Goal: Task Accomplishment & Management: Manage account settings

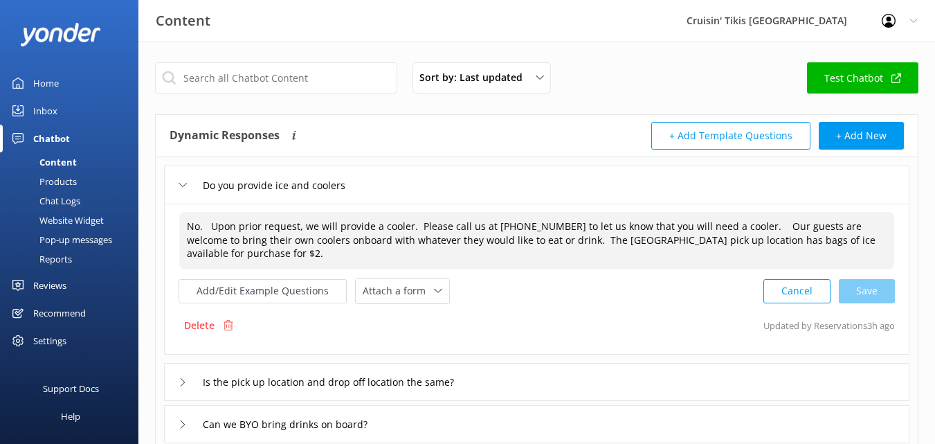
click at [858, 294] on div "Cancel Save" at bounding box center [828, 291] width 131 height 26
click at [866, 286] on div "Cancel Save" at bounding box center [828, 291] width 131 height 26
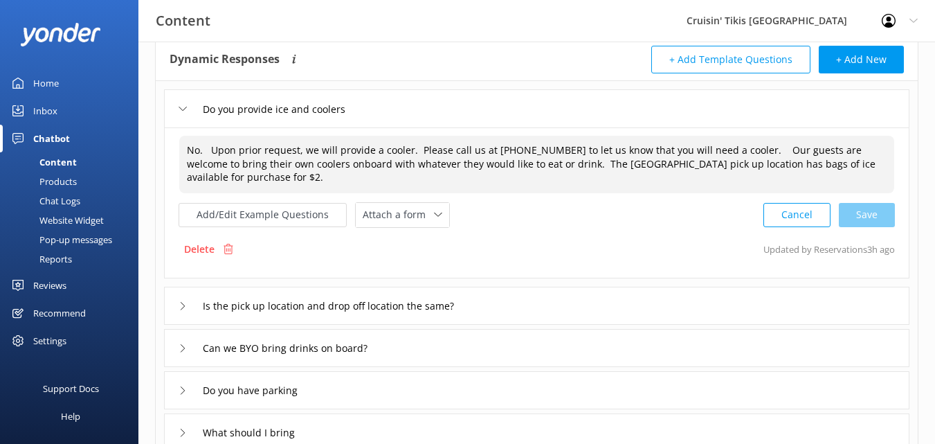
scroll to position [84, 0]
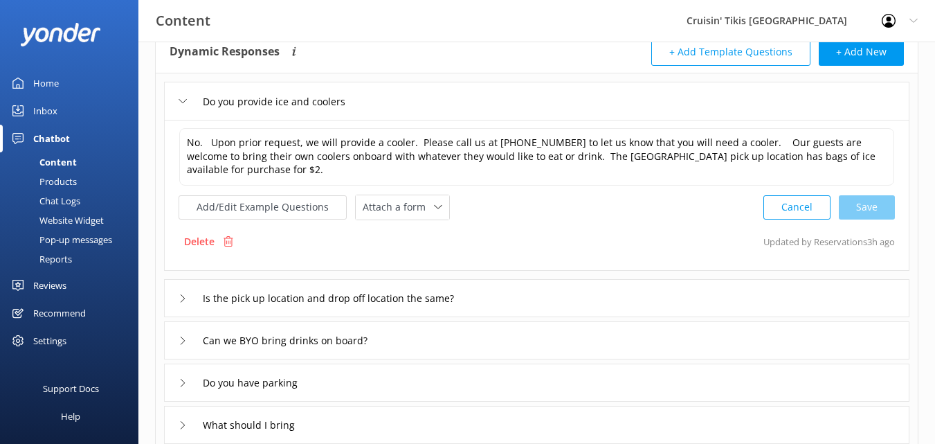
click at [877, 206] on div "Cancel Save" at bounding box center [828, 207] width 131 height 26
click at [248, 206] on button "Add/Edit Example Questions" at bounding box center [263, 207] width 168 height 24
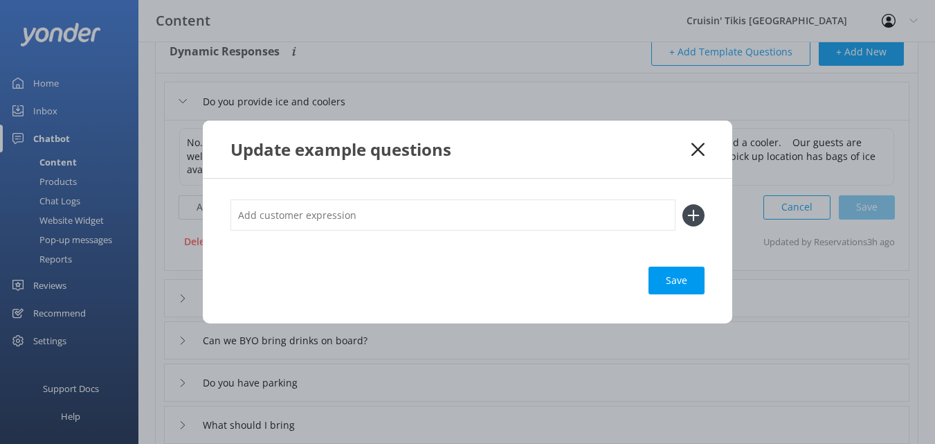
click at [693, 149] on icon at bounding box center [697, 150] width 13 height 14
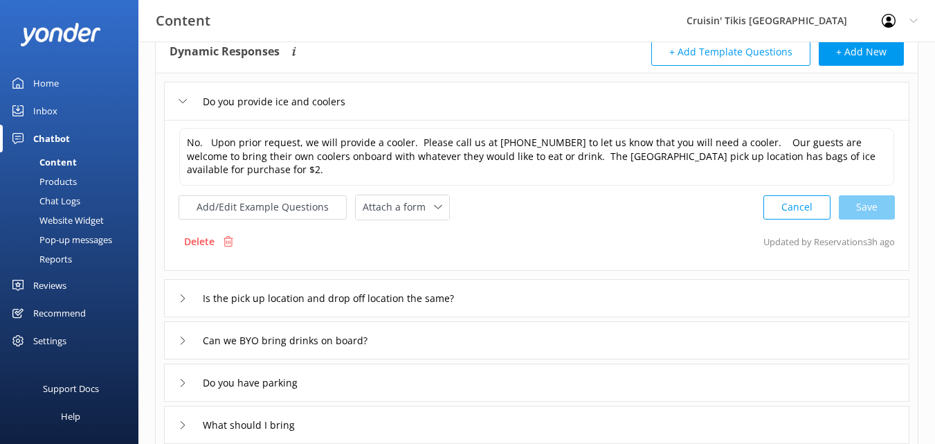
click at [858, 206] on div "Cancel Save" at bounding box center [828, 207] width 131 height 26
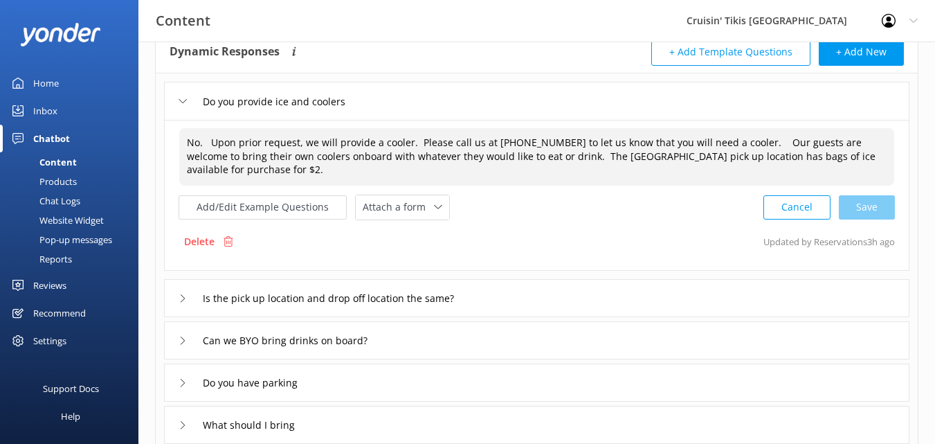
drag, startPoint x: 855, startPoint y: 161, endPoint x: 695, endPoint y: 180, distance: 160.9
click at [732, 156] on textarea "No. Upon prior request, we will provide a cooler. Please call us at [PHONE_NUMB…" at bounding box center [536, 156] width 715 height 57
click at [349, 176] on textarea "No. Upon prior request, we will provide a cooler. Please call us at [PHONE_NUMB…" at bounding box center [536, 156] width 715 height 57
drag, startPoint x: 273, startPoint y: 170, endPoint x: 183, endPoint y: 138, distance: 95.0
click at [183, 138] on textarea "No. Upon prior request, we will provide a cooler. Please call us at [PHONE_NUMB…" at bounding box center [536, 156] width 715 height 57
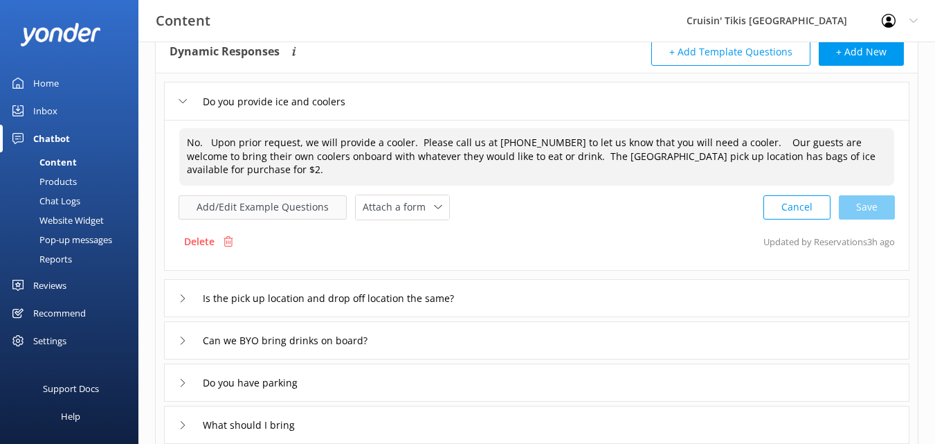
click at [284, 208] on button "Add/Edit Example Questions" at bounding box center [263, 207] width 168 height 24
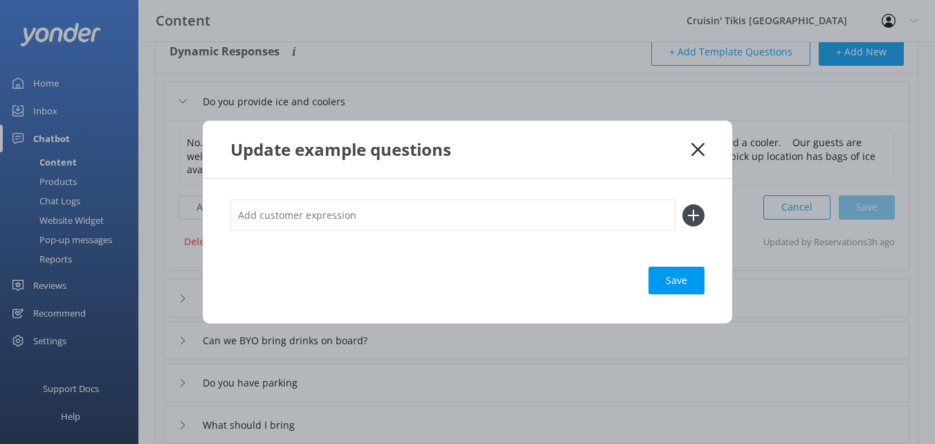
click at [298, 216] on input "text" at bounding box center [452, 214] width 445 height 31
click at [697, 147] on icon at bounding box center [697, 150] width 13 height 14
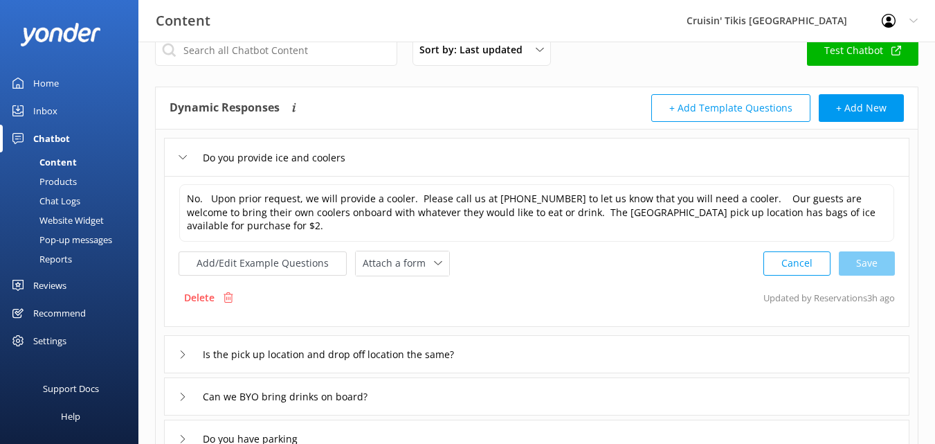
scroll to position [0, 0]
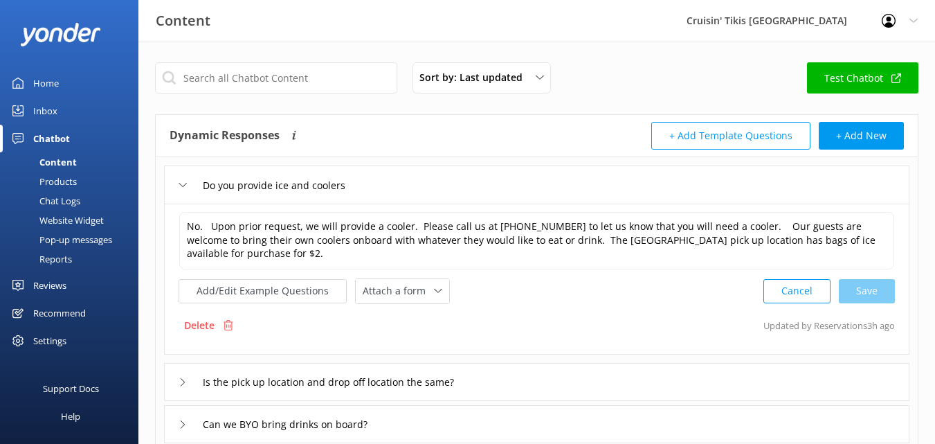
click at [870, 289] on div "Cancel Save" at bounding box center [828, 291] width 131 height 26
click at [381, 298] on span "Attach a form" at bounding box center [398, 290] width 71 height 15
click at [291, 292] on button "Add/Edit Example Questions" at bounding box center [263, 291] width 168 height 24
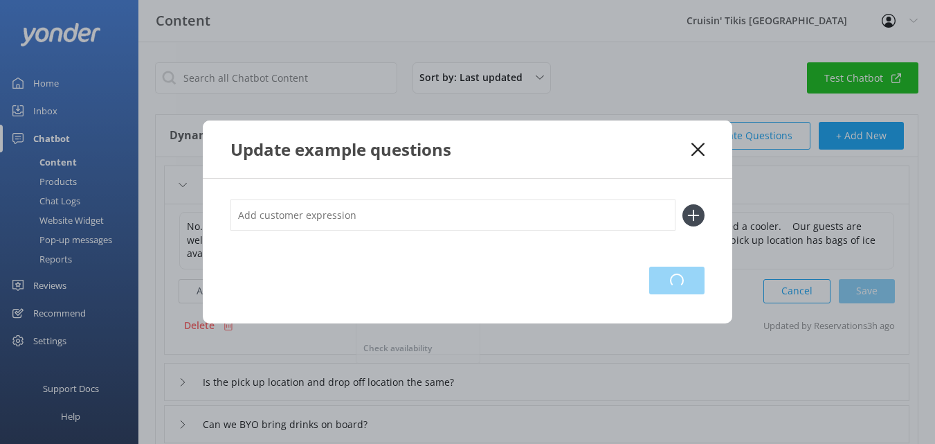
click at [653, 283] on div "Loading.." at bounding box center [676, 280] width 55 height 28
click at [702, 152] on icon at bounding box center [697, 150] width 13 height 14
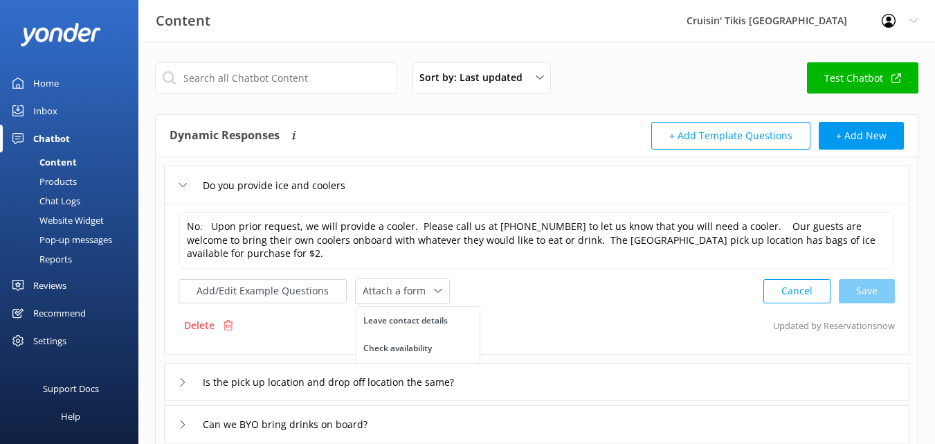
click at [858, 289] on div "Cancel Save" at bounding box center [828, 291] width 131 height 26
click at [859, 134] on button "+ Add New" at bounding box center [861, 136] width 85 height 28
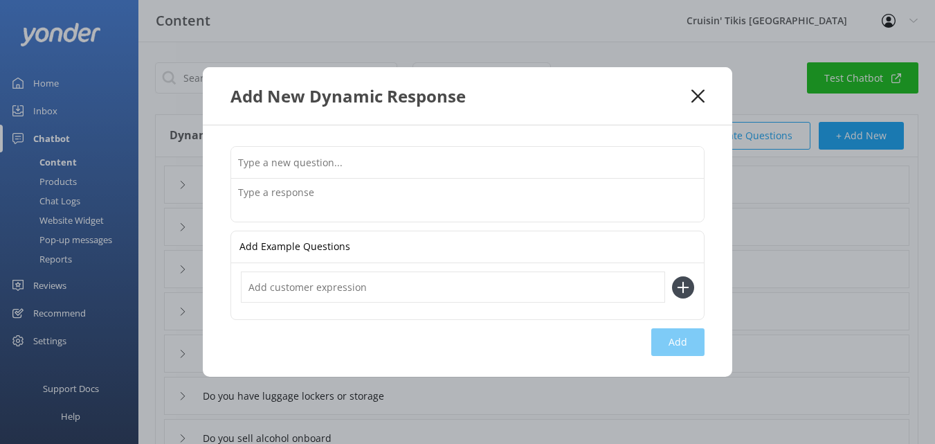
click at [700, 95] on icon at bounding box center [697, 96] width 13 height 14
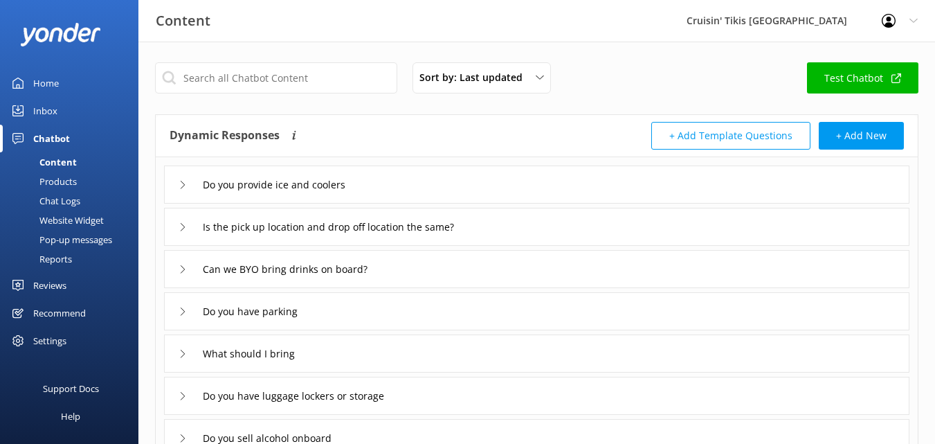
click at [51, 137] on div "Chatbot" at bounding box center [51, 139] width 37 height 28
click at [49, 111] on div "Inbox" at bounding box center [45, 111] width 24 height 28
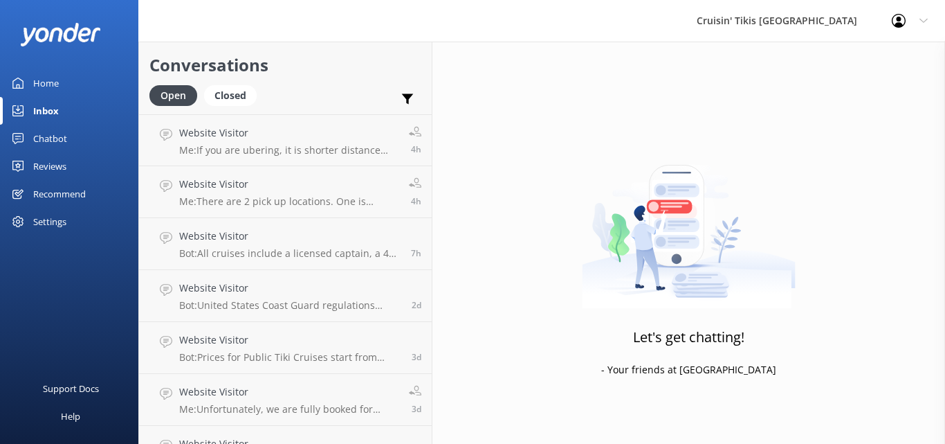
click at [51, 112] on div "Inbox" at bounding box center [46, 111] width 26 height 28
click at [56, 164] on div "Reviews" at bounding box center [49, 166] width 33 height 28
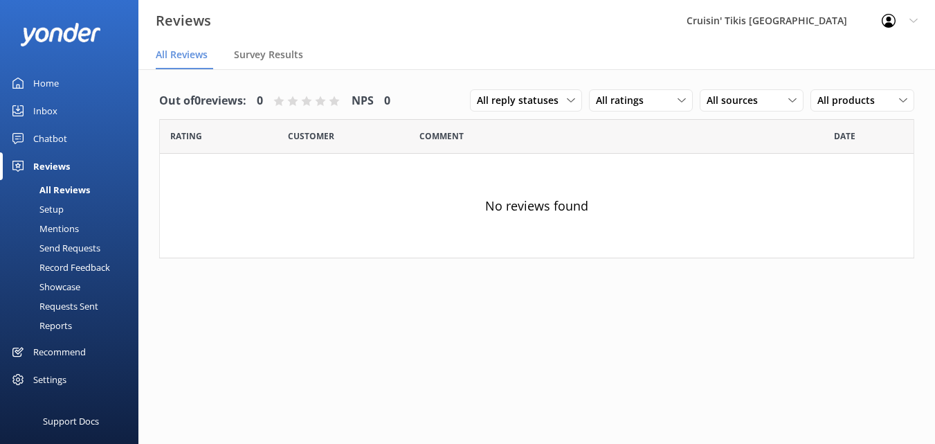
click at [51, 142] on div "Chatbot" at bounding box center [50, 139] width 34 height 28
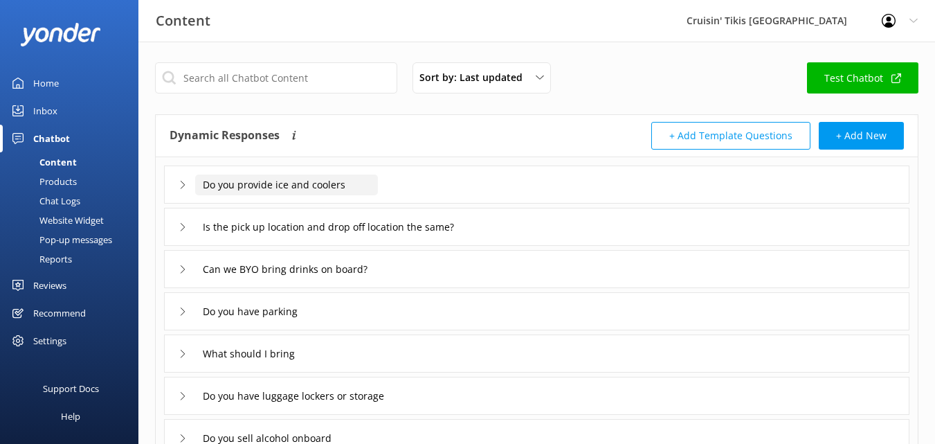
click at [291, 191] on input "Do you provide ice and coolers" at bounding box center [286, 184] width 183 height 21
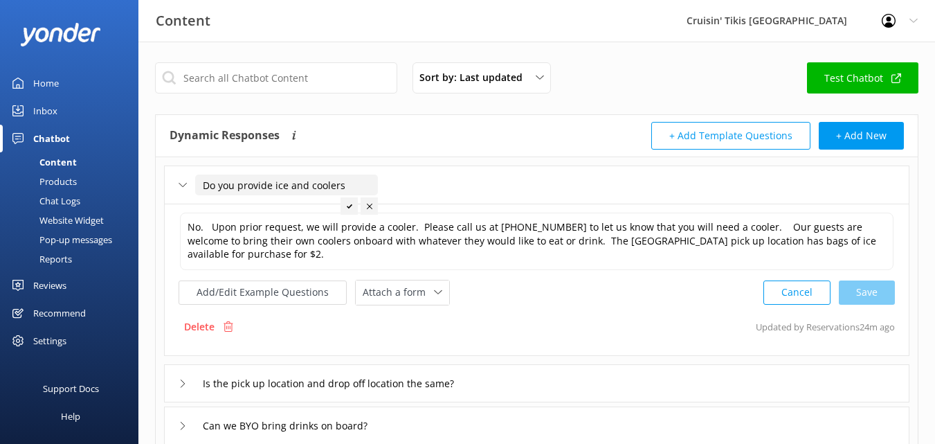
click at [866, 298] on div "Cancel Save" at bounding box center [828, 293] width 131 height 26
click at [53, 111] on div "Inbox" at bounding box center [45, 111] width 24 height 28
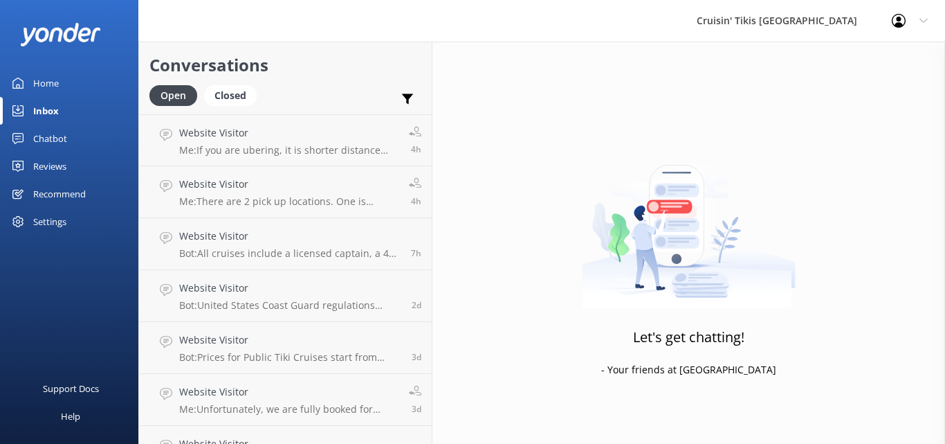
click at [57, 132] on div "Chatbot" at bounding box center [50, 139] width 34 height 28
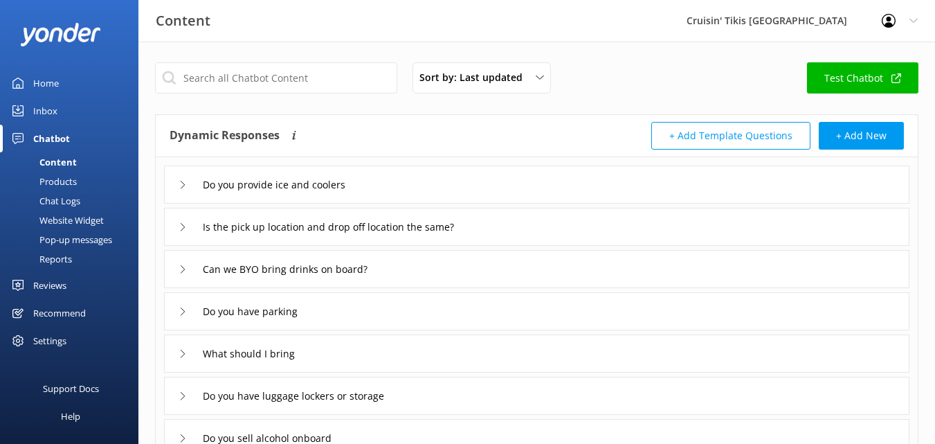
click at [51, 182] on div "Products" at bounding box center [42, 181] width 69 height 19
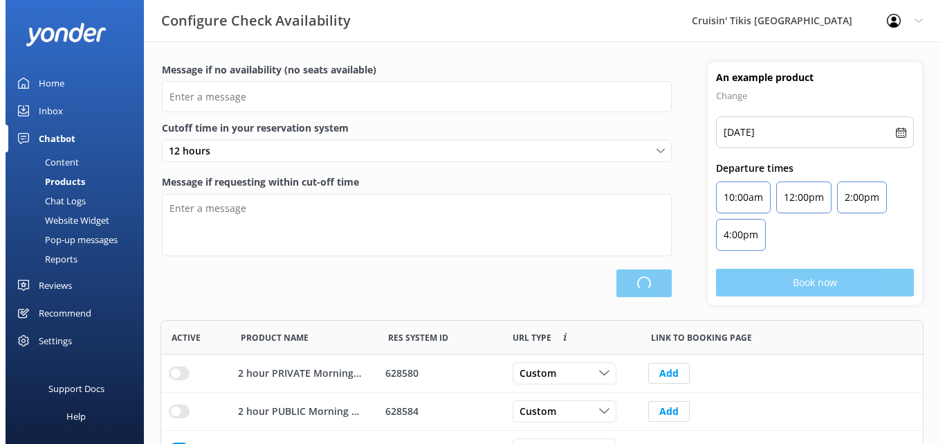
scroll to position [291, 753]
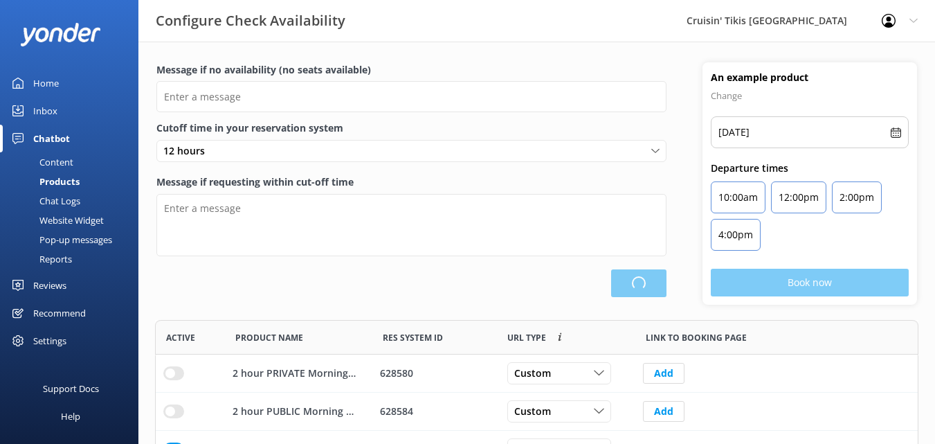
type input "There are no seats available, please check an alternative day"
type textarea "Our online booking system closes {hours} prior to departure. Please contact us …"
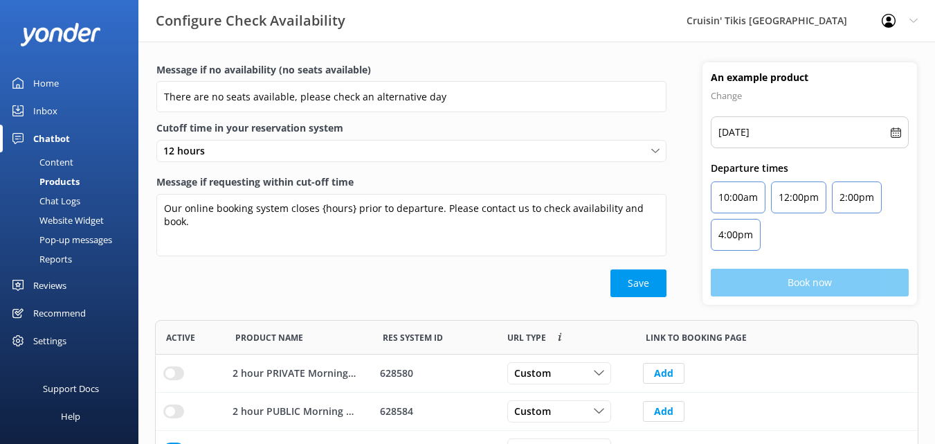
click at [55, 240] on div "Pop-up messages" at bounding box center [60, 239] width 104 height 19
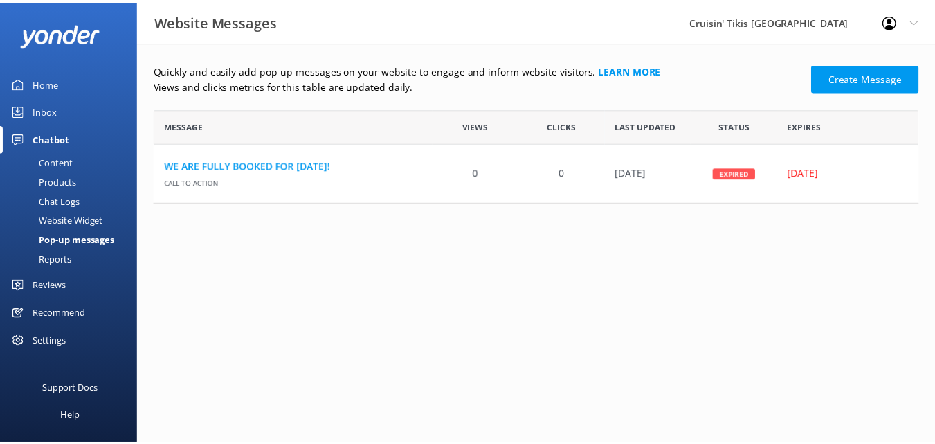
scroll to position [84, 763]
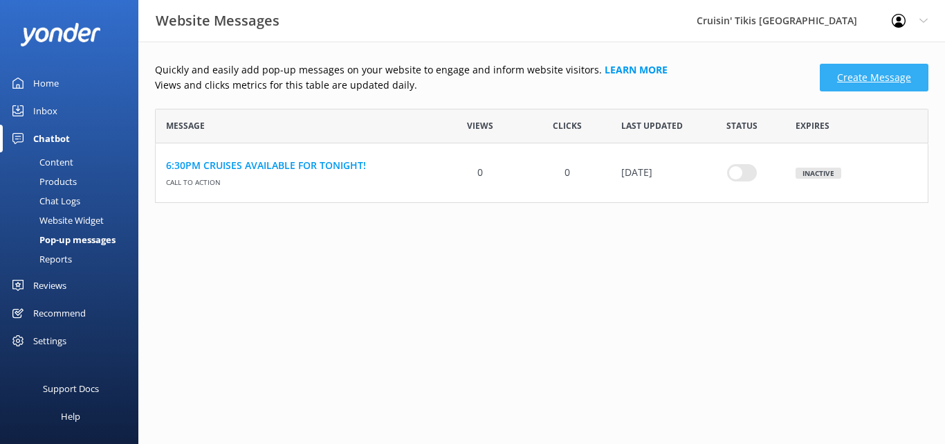
click at [868, 75] on link "Create Message" at bounding box center [874, 78] width 109 height 28
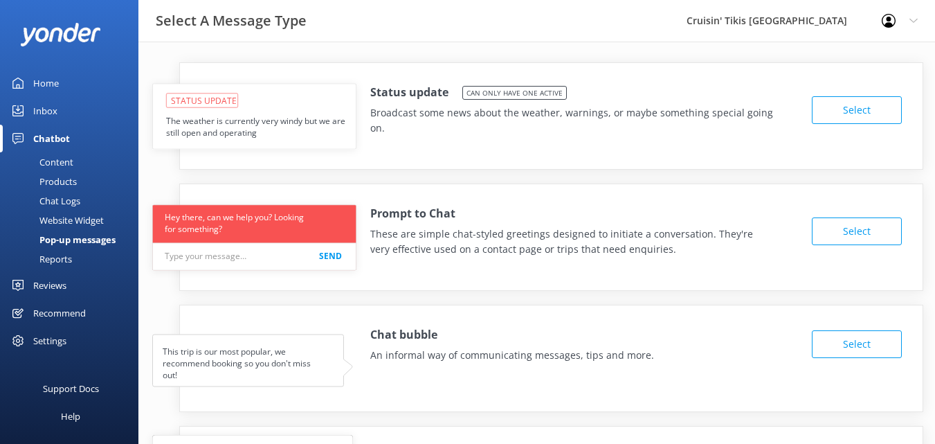
click at [861, 343] on button "Select" at bounding box center [857, 344] width 90 height 28
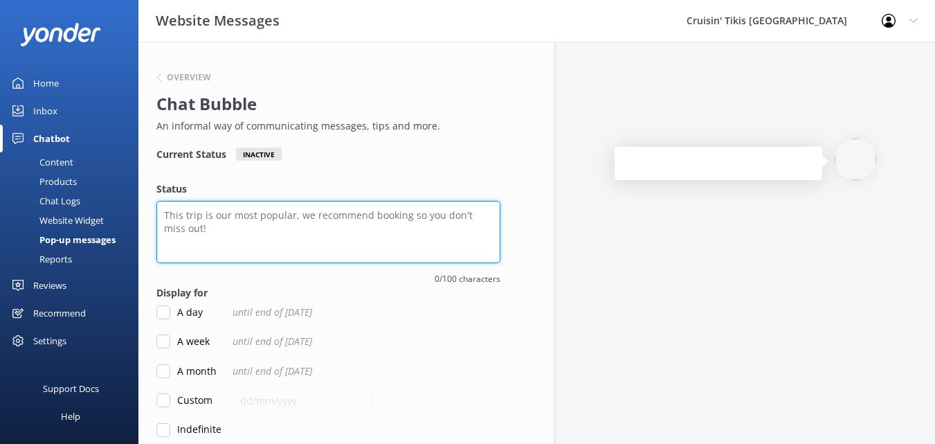
click at [328, 223] on textarea "Status" at bounding box center [328, 232] width 344 height 62
type textarea "P"
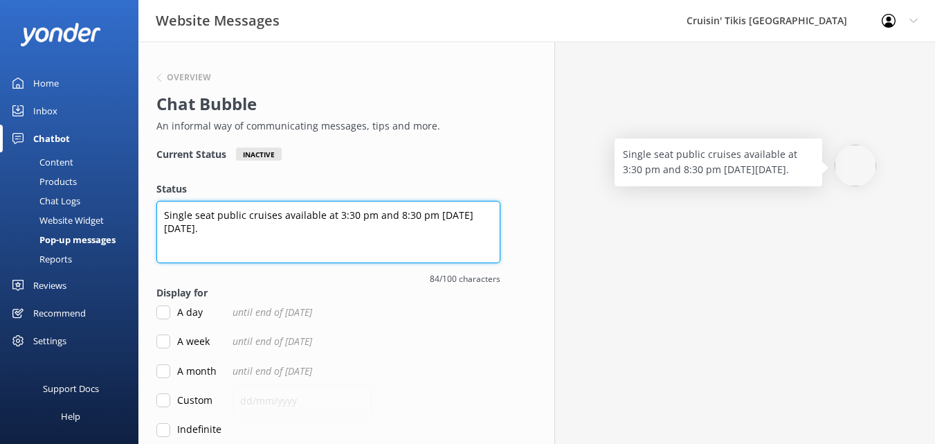
type textarea "Single seat public cruises available at 3:30 pm and 8:30 pm [DATE][DATE]."
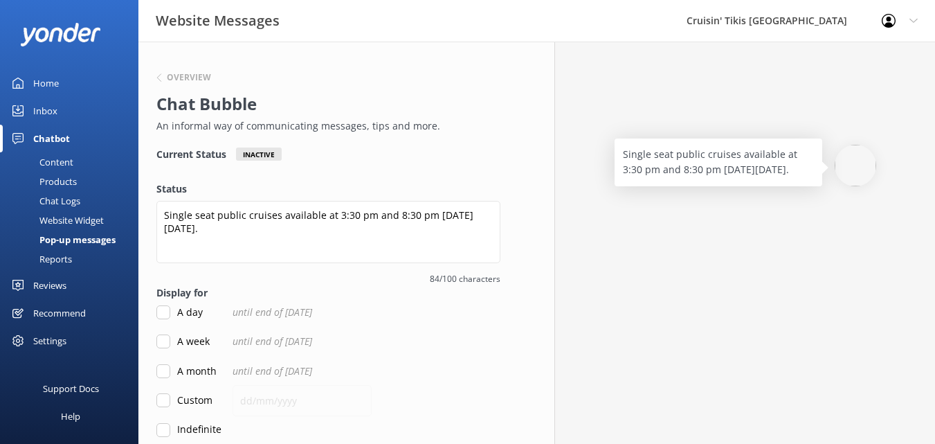
click at [159, 310] on input "A day" at bounding box center [163, 312] width 14 height 14
checkbox input "true"
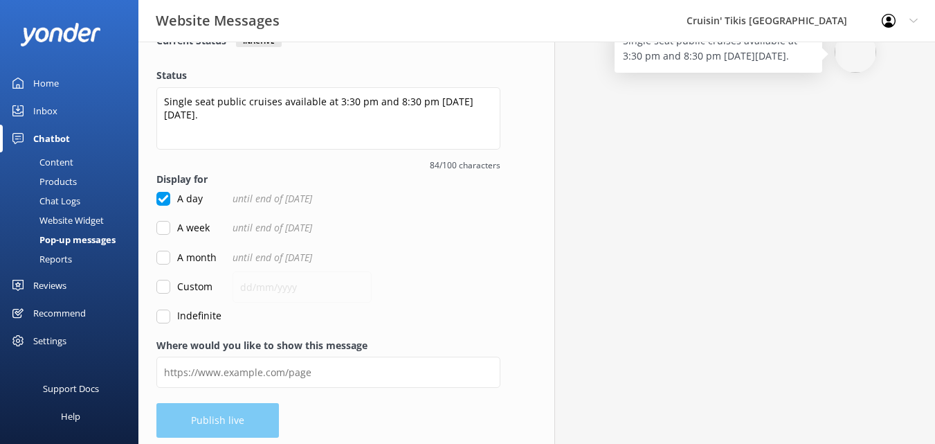
scroll to position [121, 0]
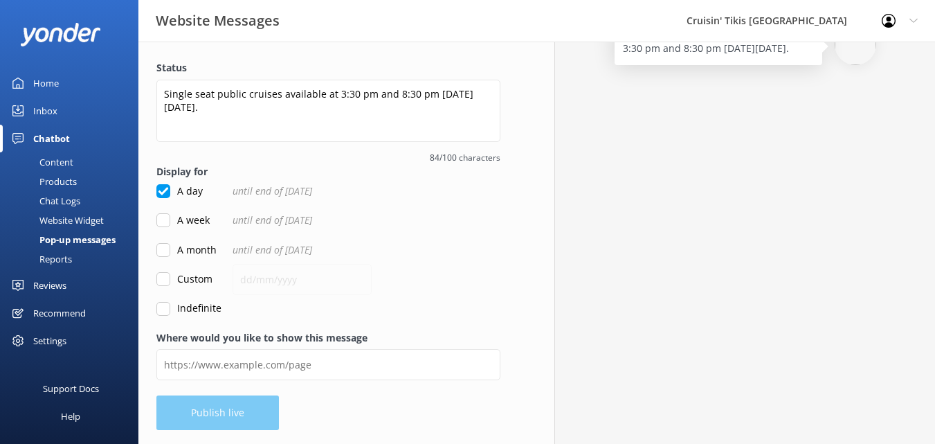
click at [227, 414] on div "Overview Chat Bubble An informal way of communicating messages, tips and more. …" at bounding box center [328, 181] width 380 height 523
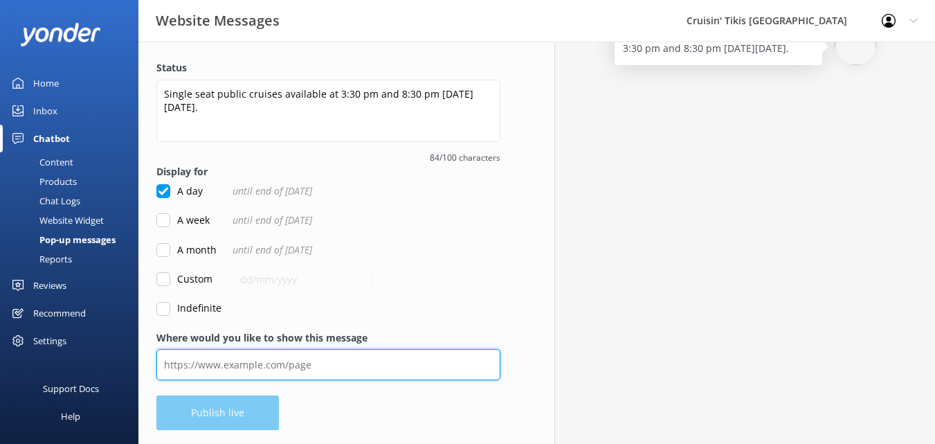
click at [343, 363] on input "Where would you like to show this message" at bounding box center [328, 364] width 344 height 31
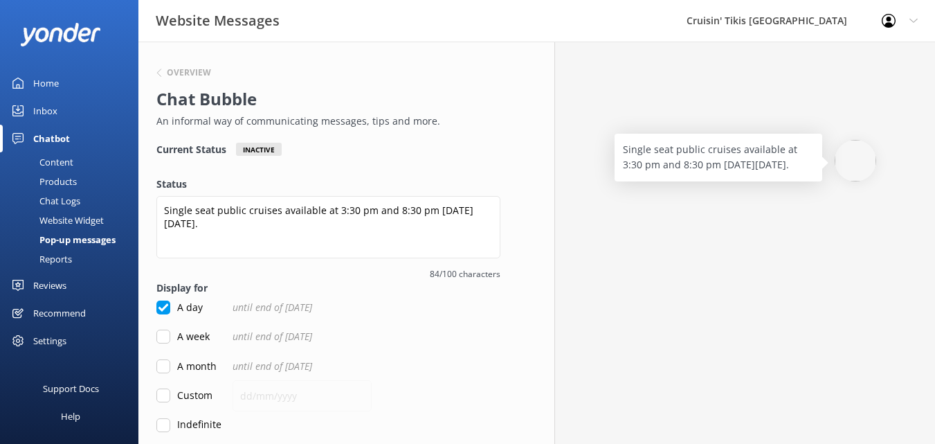
scroll to position [0, 0]
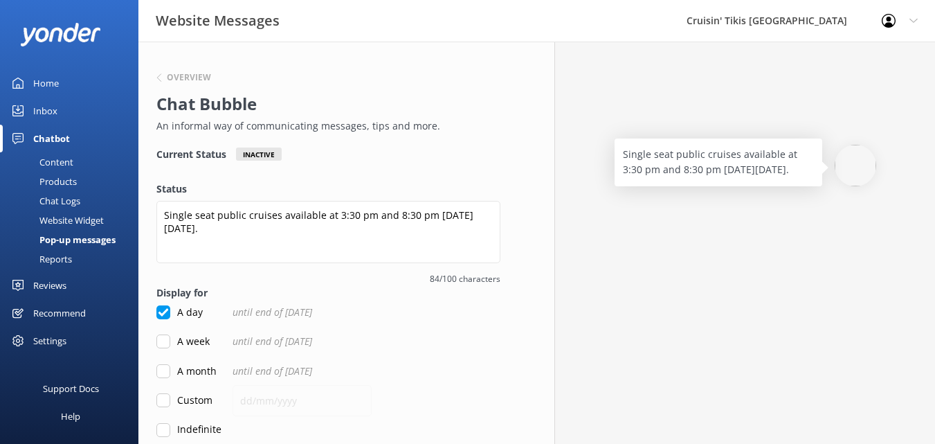
click at [266, 155] on div "Inactive" at bounding box center [259, 153] width 46 height 13
click at [213, 156] on h4 "Current Status" at bounding box center [191, 153] width 70 height 13
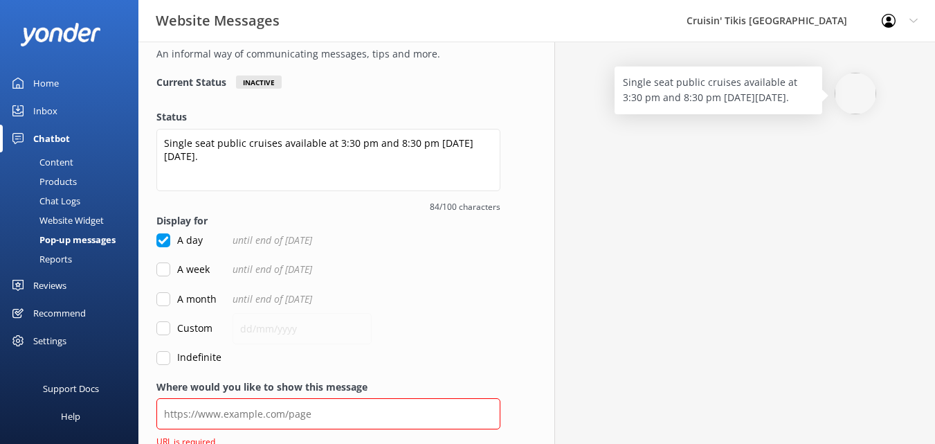
scroll to position [74, 0]
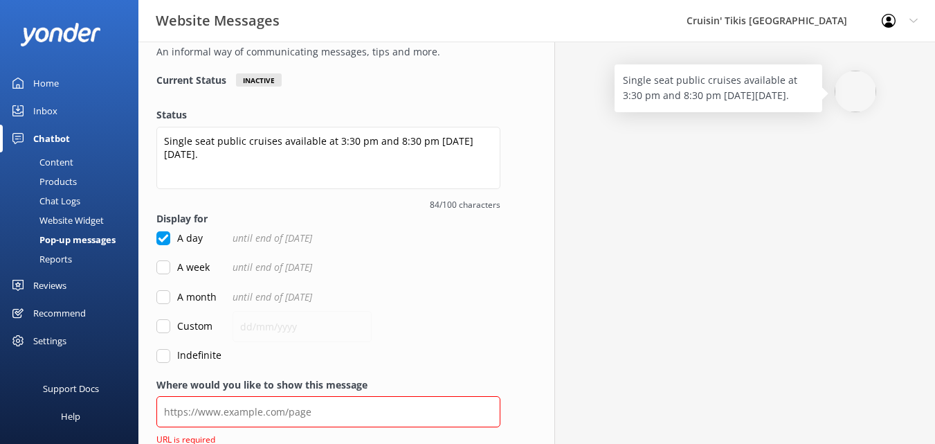
click at [848, 106] on img at bounding box center [855, 92] width 42 height 42
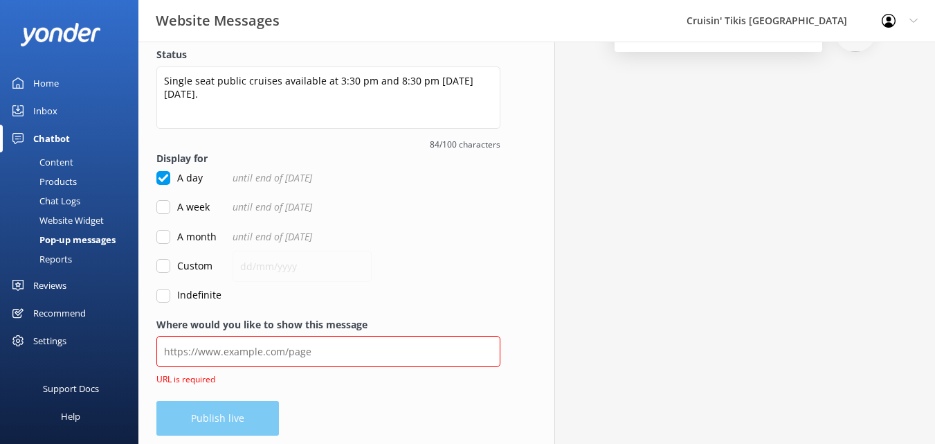
scroll to position [140, 0]
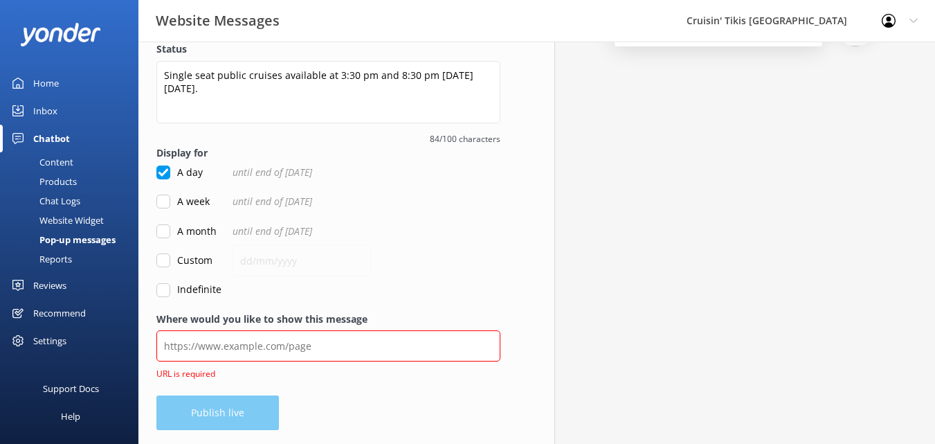
click at [212, 414] on div "Overview Chat Bubble An informal way of communicating messages, tips and more. …" at bounding box center [328, 173] width 380 height 542
click at [208, 409] on div "Overview Chat Bubble An informal way of communicating messages, tips and more. …" at bounding box center [328, 173] width 380 height 542
click at [208, 408] on div "Overview Chat Bubble An informal way of communicating messages, tips and more. …" at bounding box center [328, 173] width 380 height 542
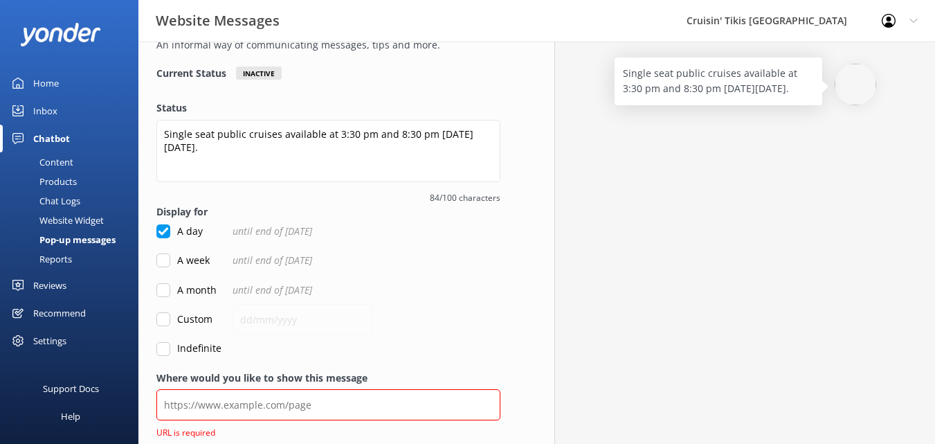
scroll to position [0, 0]
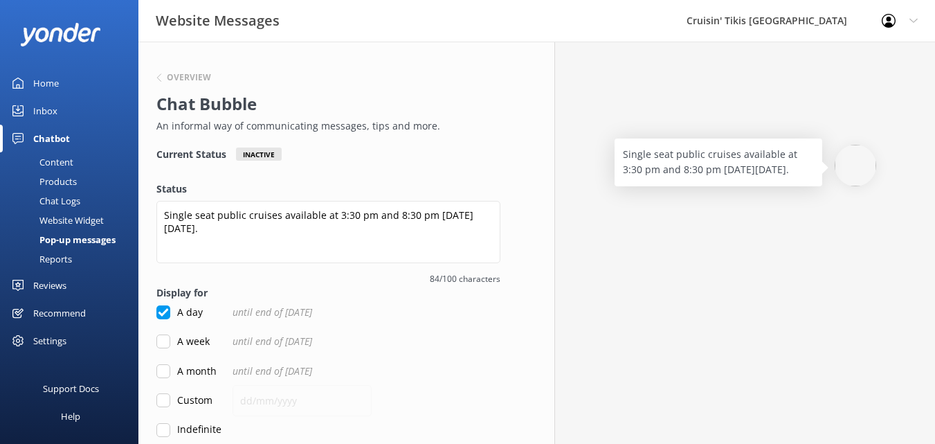
click at [62, 161] on div "Content" at bounding box center [40, 161] width 65 height 19
